Goal: Find specific page/section: Find specific page/section

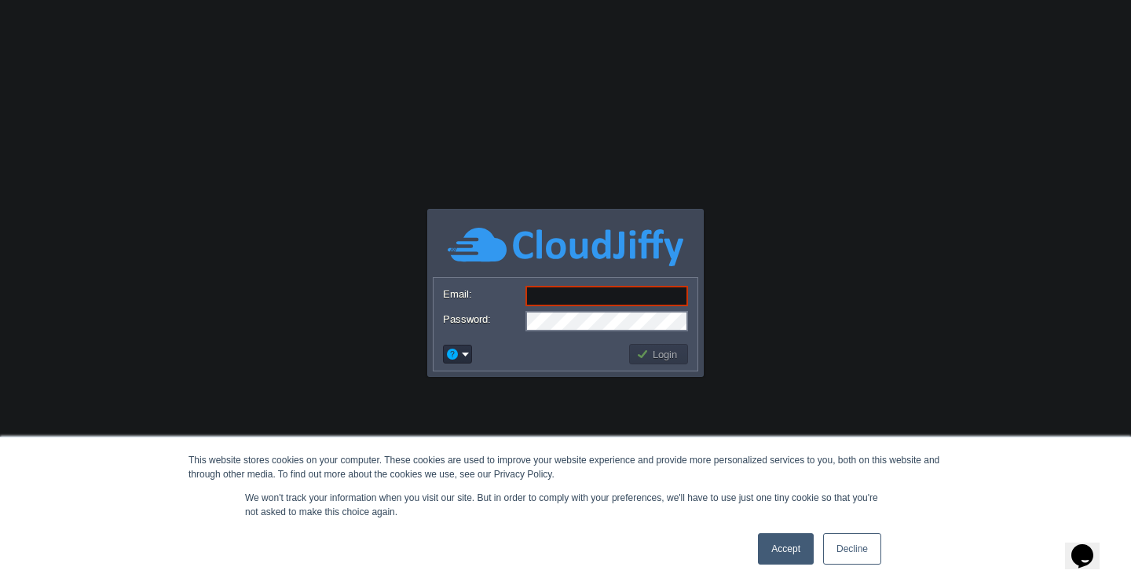
type input "[EMAIL_ADDRESS][DOMAIN_NAME]"
click at [796, 553] on link "Accept" at bounding box center [786, 549] width 56 height 31
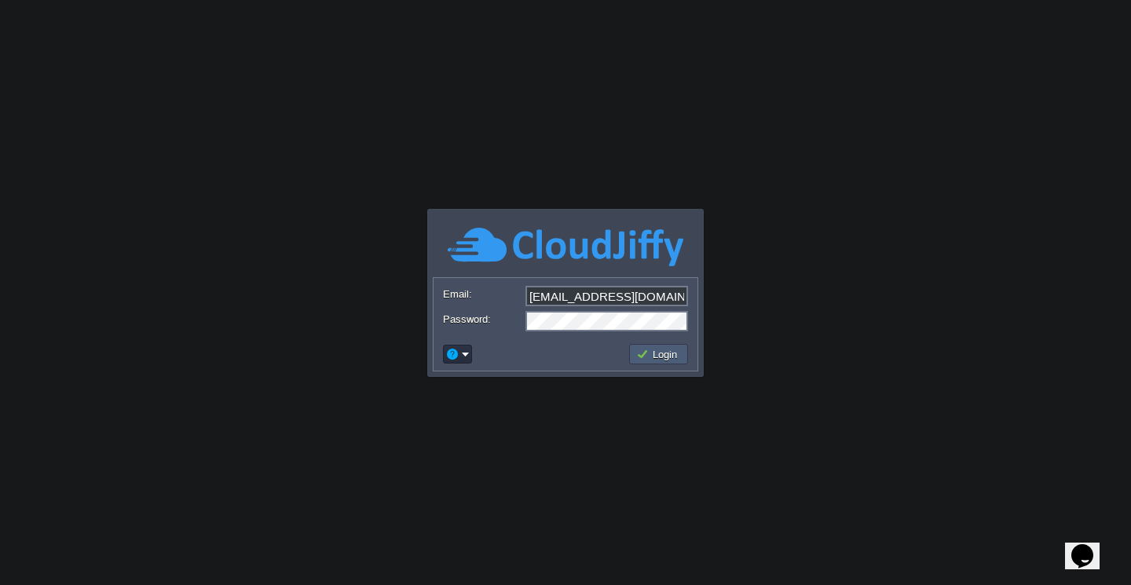
click at [662, 354] on button "Login" at bounding box center [659, 354] width 46 height 14
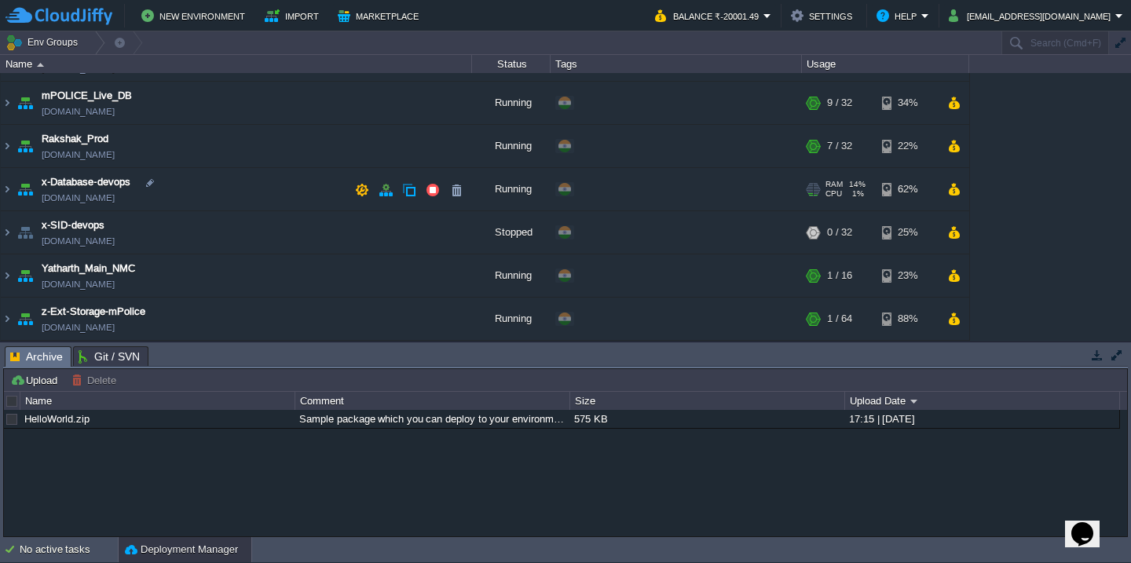
scroll to position [78, 0]
click at [9, 275] on img at bounding box center [7, 276] width 13 height 42
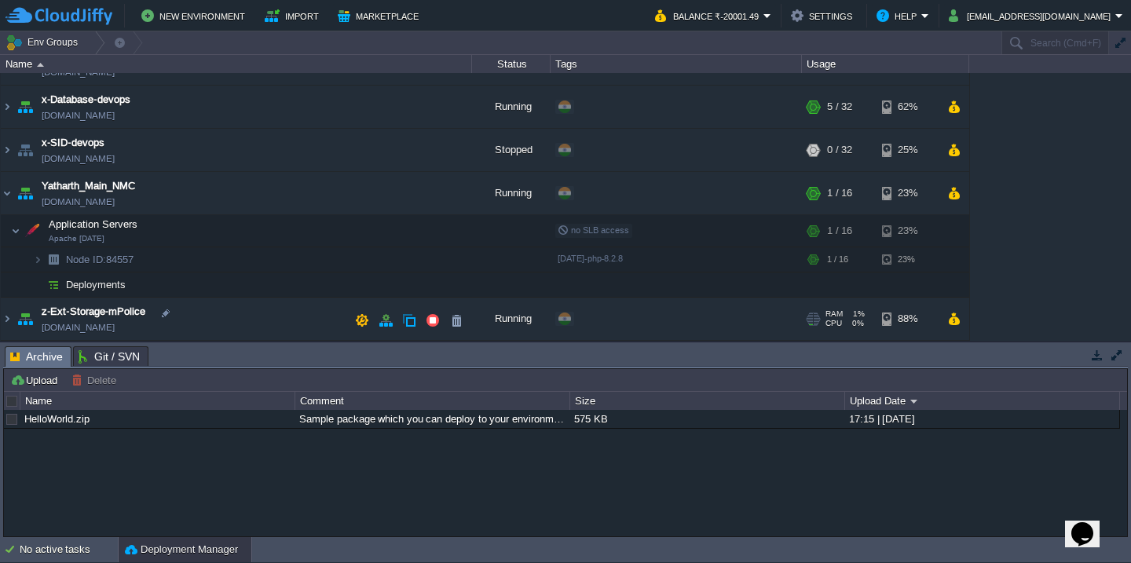
scroll to position [160, 0]
click at [330, 230] on button "button" at bounding box center [331, 231] width 14 height 14
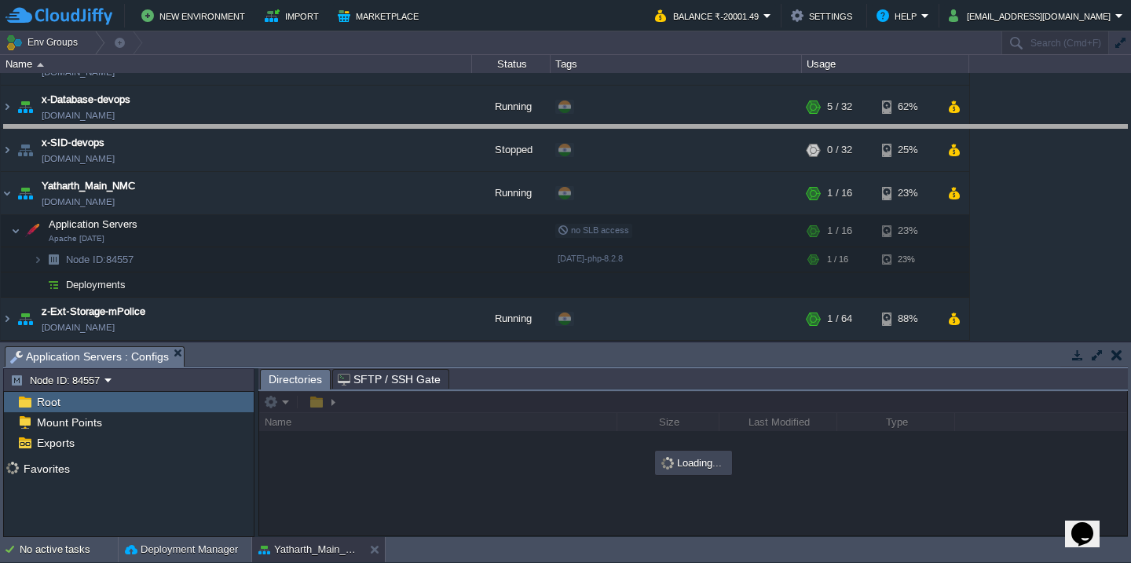
drag, startPoint x: 341, startPoint y: 351, endPoint x: 343, endPoint y: 130, distance: 221.6
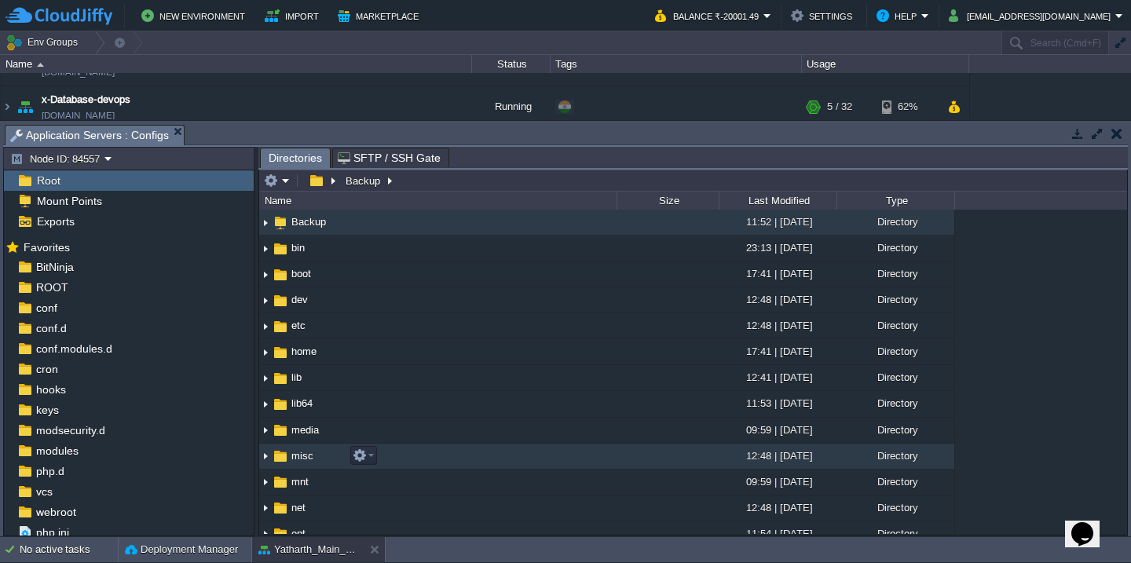
scroll to position [0, 0]
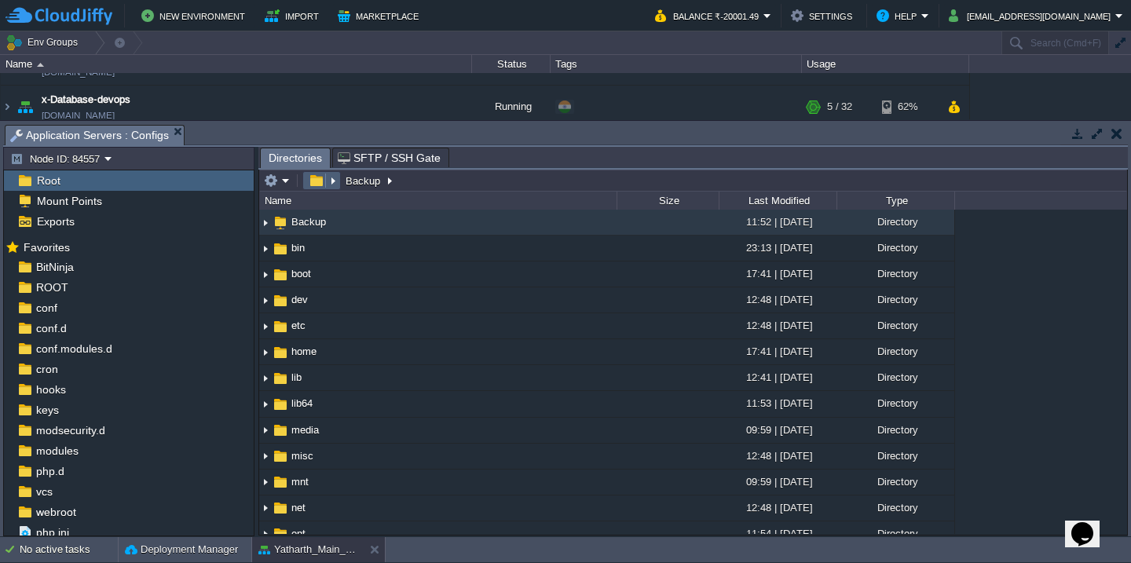
click at [335, 184] on em at bounding box center [322, 181] width 34 height 14
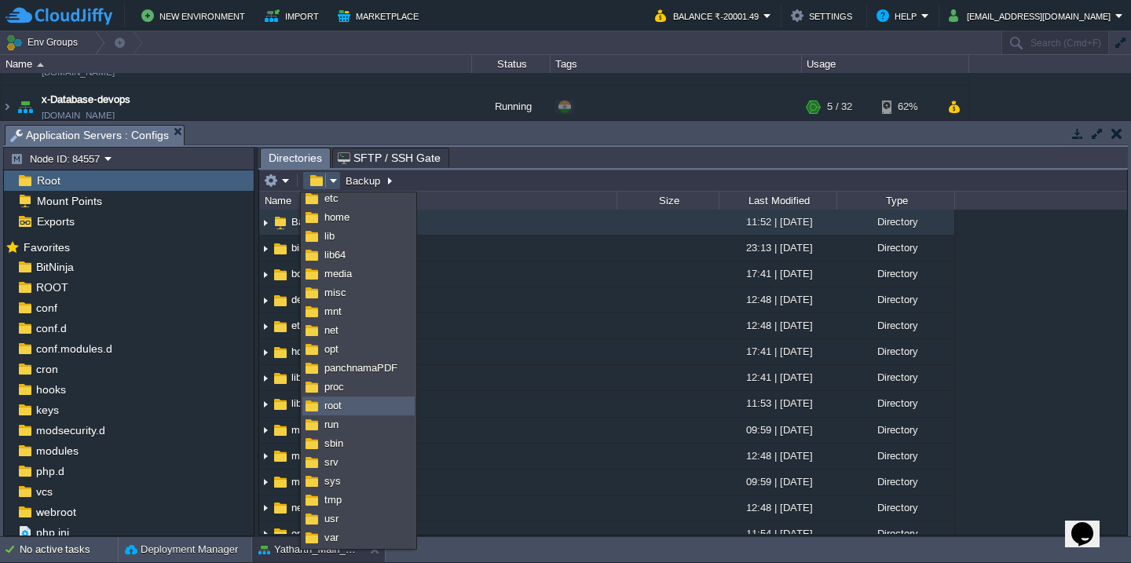
scroll to position [80, 0]
click at [360, 536] on link "var" at bounding box center [358, 538] width 111 height 17
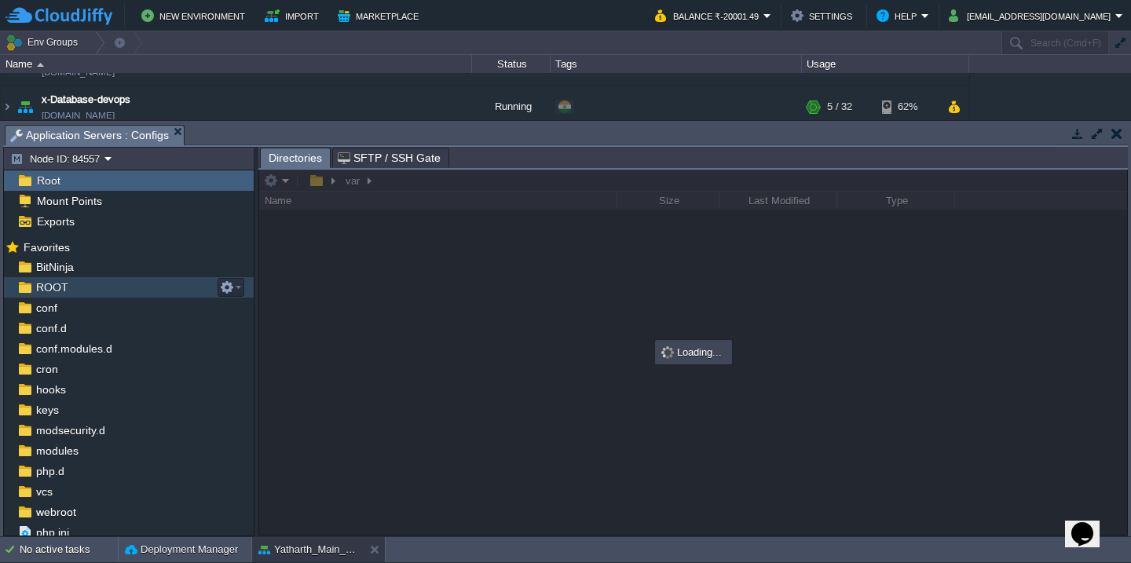
click at [90, 291] on div "ROOT" at bounding box center [129, 287] width 250 height 20
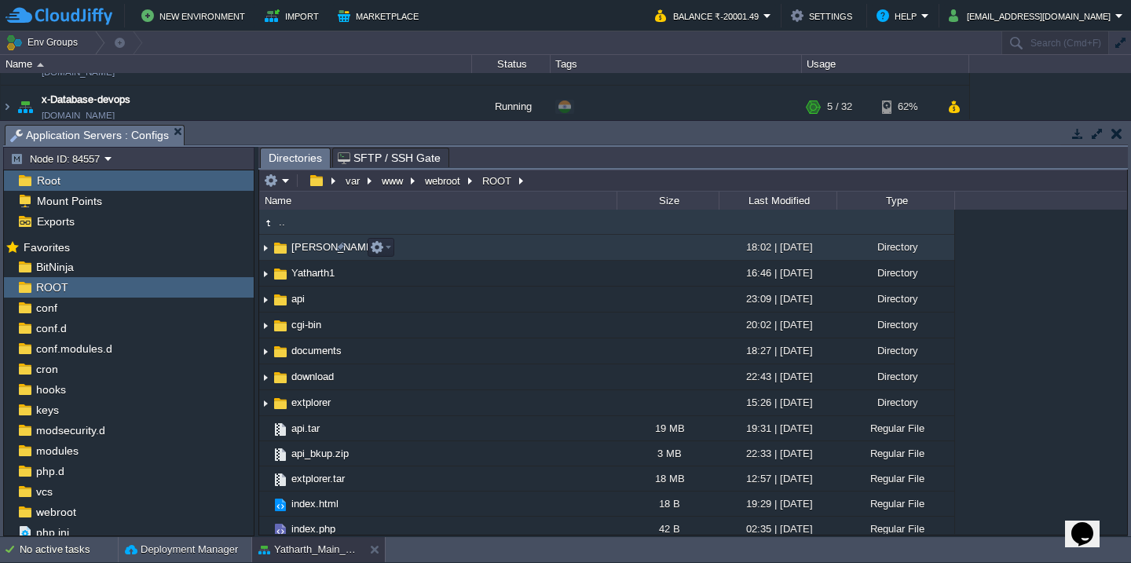
click at [473, 257] on td "[PERSON_NAME]" at bounding box center [438, 248] width 358 height 26
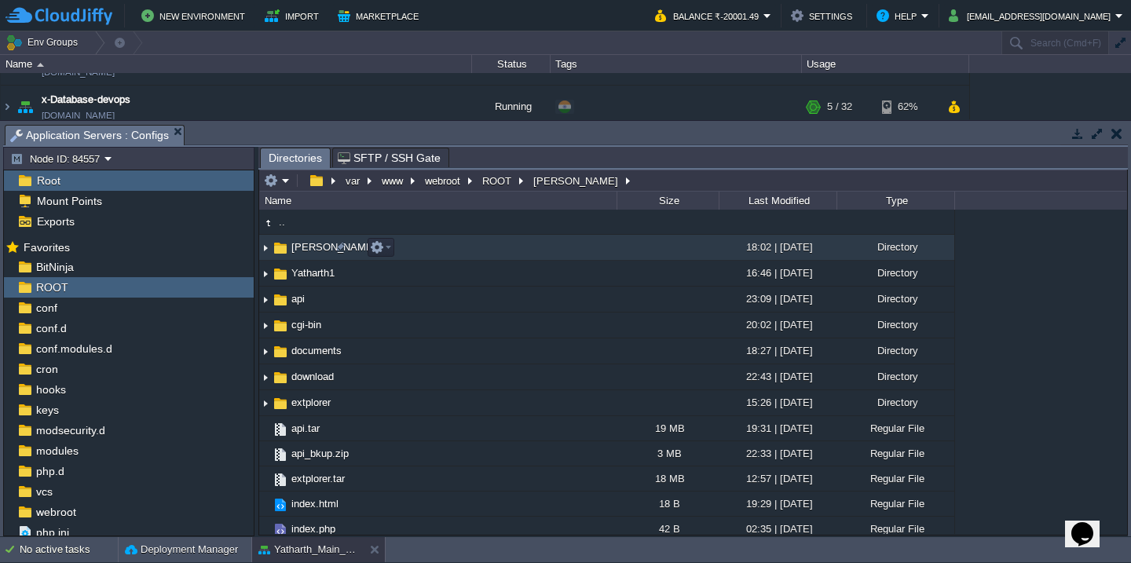
click at [473, 257] on td "[PERSON_NAME]" at bounding box center [438, 248] width 358 height 26
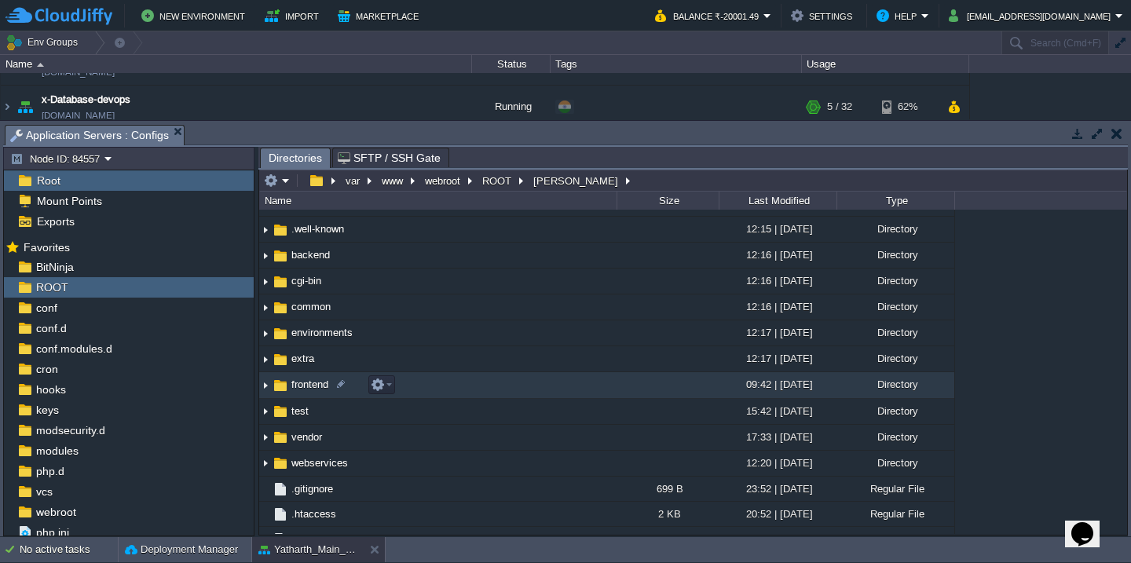
scroll to position [50, 0]
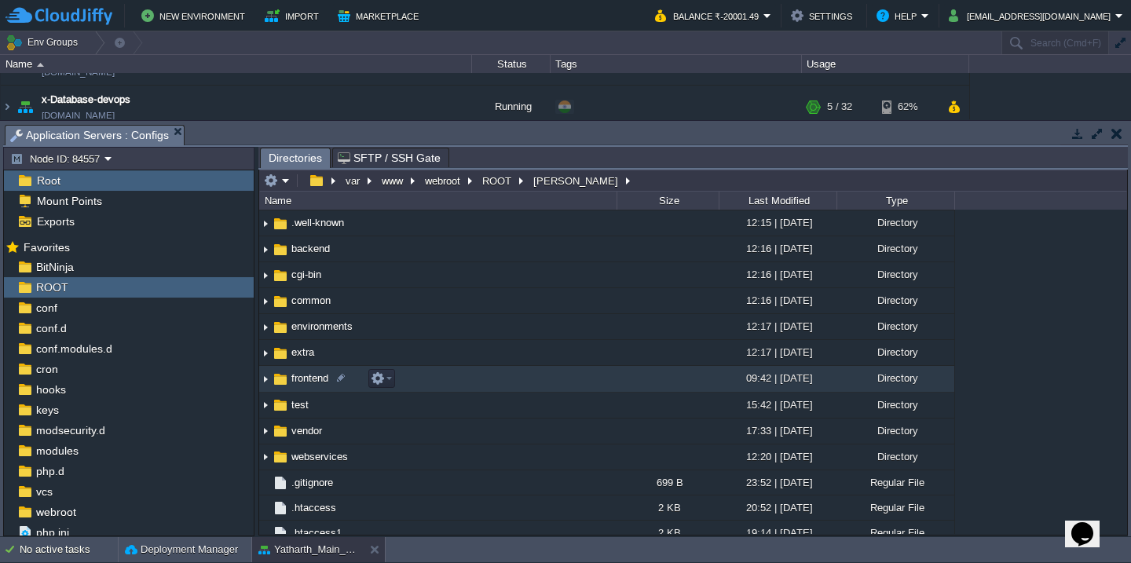
click at [461, 376] on td "frontend" at bounding box center [438, 379] width 358 height 26
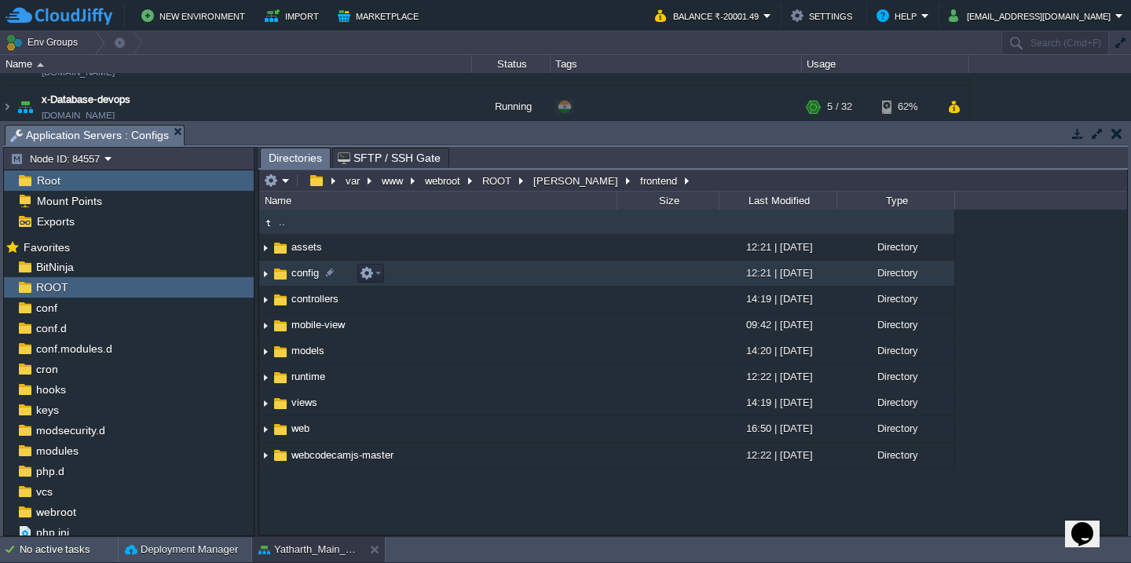
click at [449, 281] on td "config" at bounding box center [438, 274] width 358 height 26
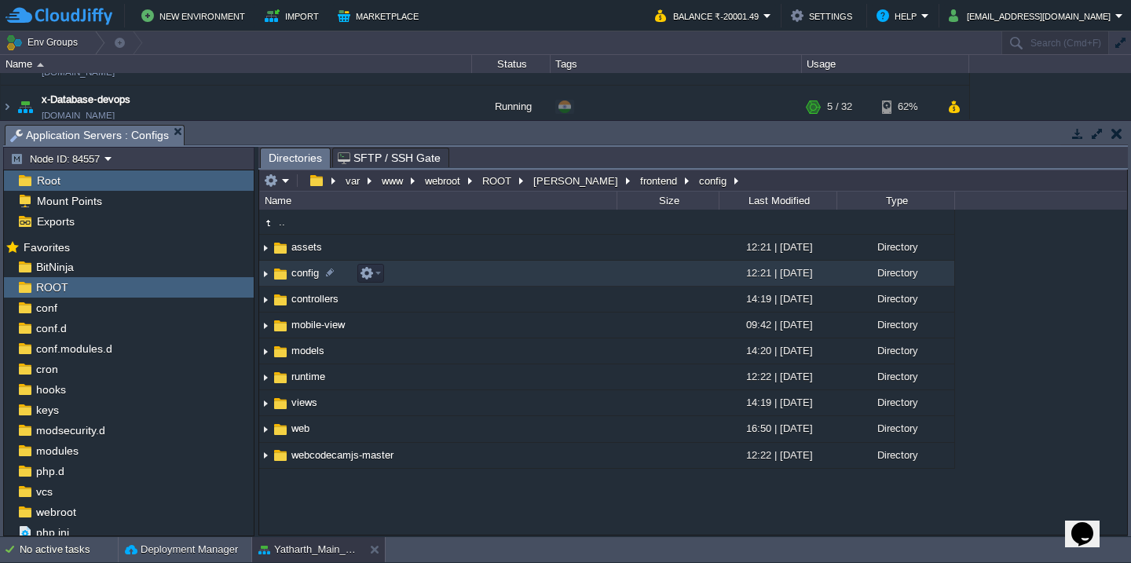
click at [449, 281] on td "config" at bounding box center [438, 274] width 358 height 26
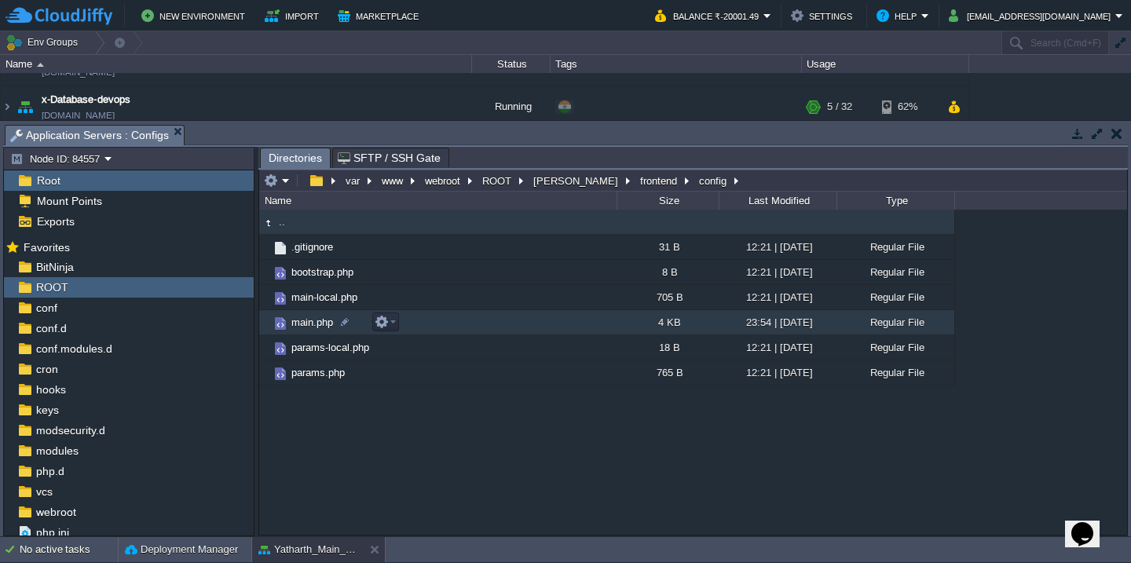
click at [463, 326] on td "main.php" at bounding box center [438, 322] width 358 height 25
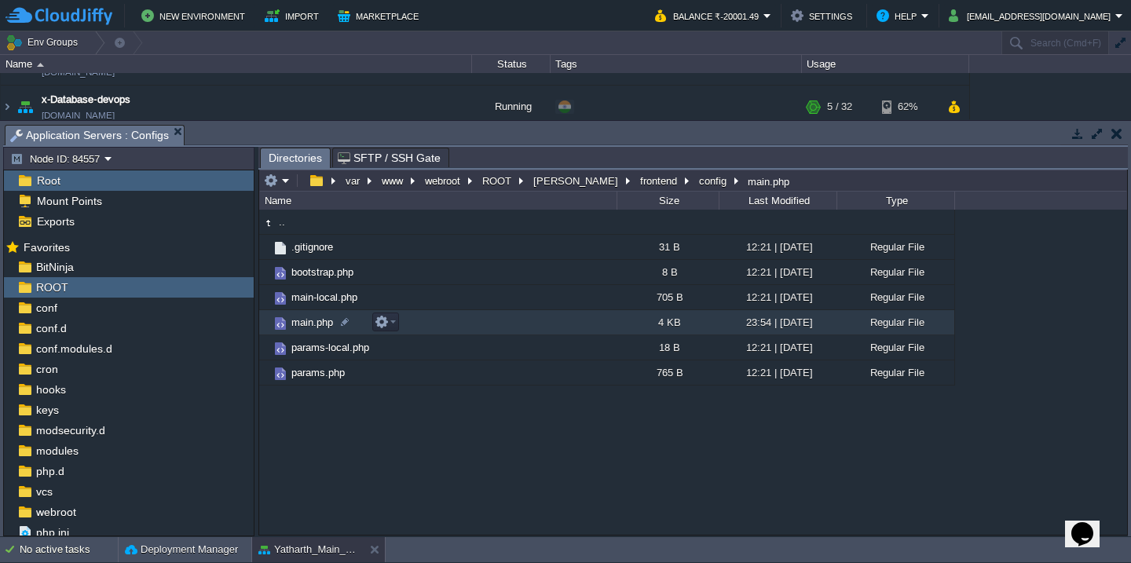
click at [463, 326] on td "main.php" at bounding box center [438, 322] width 358 height 25
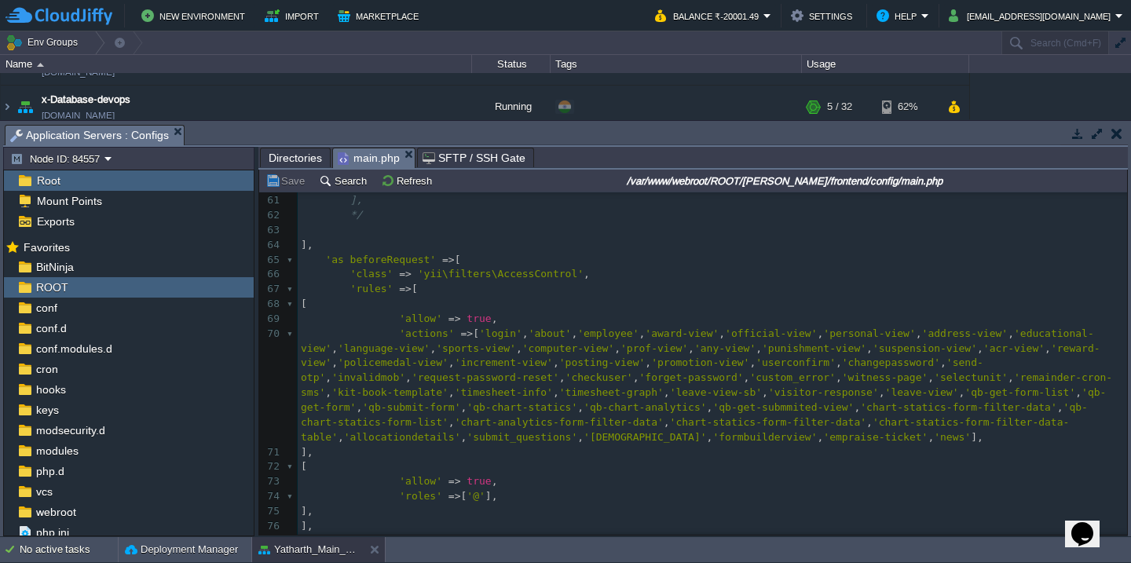
scroll to position [877, 0]
